Goal: Information Seeking & Learning: Check status

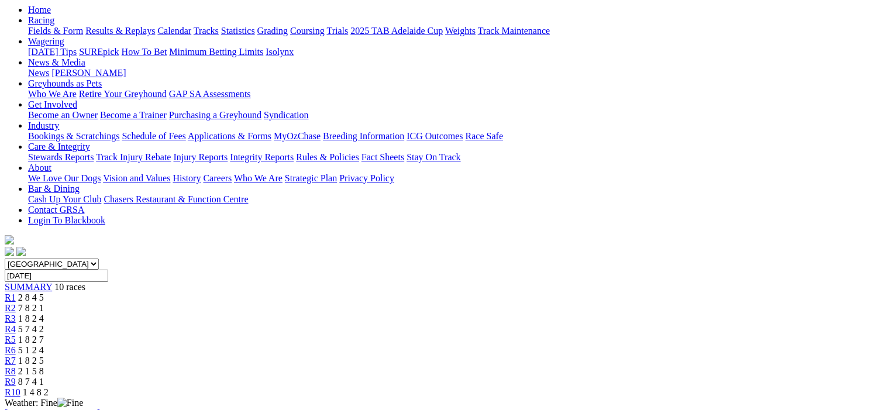
scroll to position [117, 0]
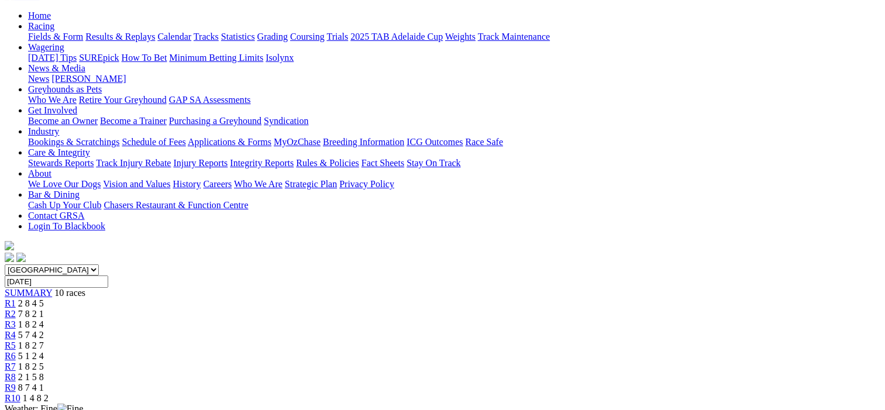
click at [16, 309] on span "R2" at bounding box center [10, 314] width 11 height 10
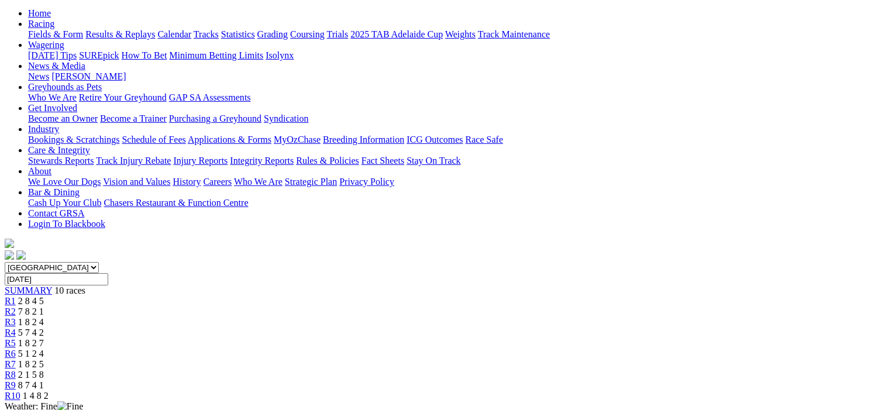
scroll to position [117, 0]
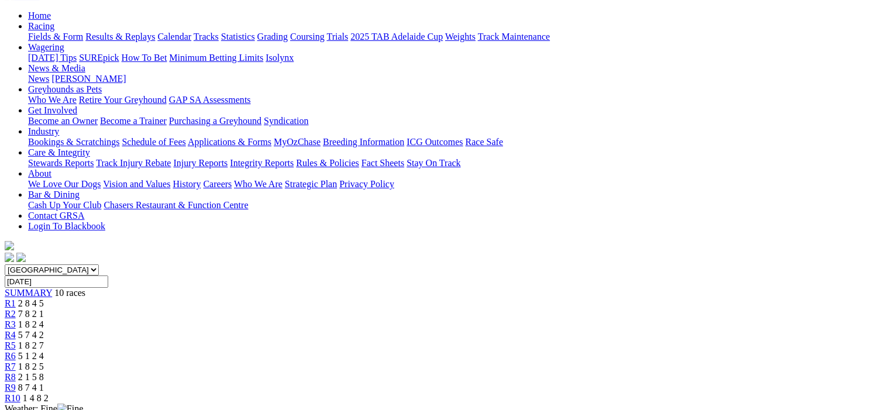
click at [16, 320] on span "R3" at bounding box center [10, 325] width 11 height 10
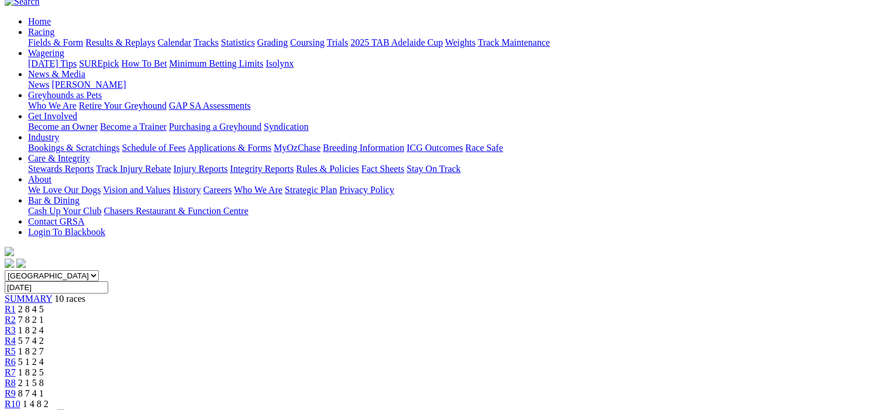
scroll to position [59, 0]
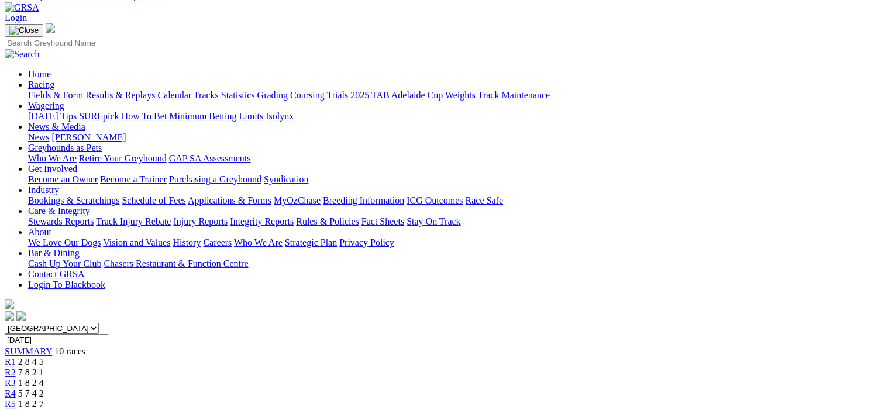
click at [16, 389] on span "R4" at bounding box center [10, 394] width 11 height 10
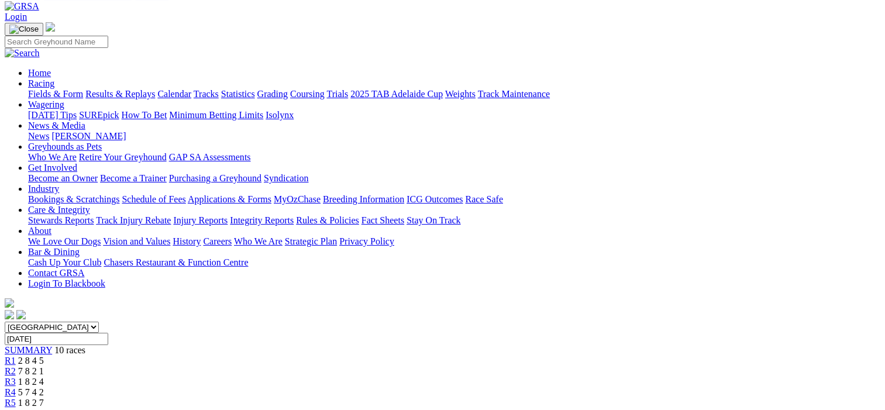
scroll to position [59, 0]
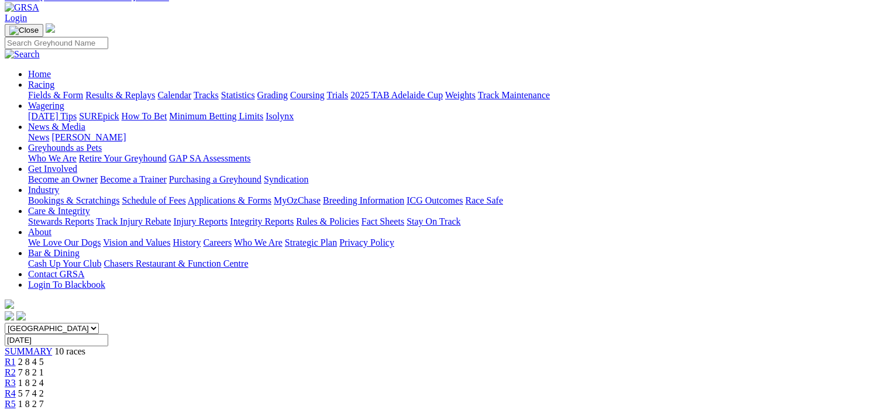
click at [16, 399] on span "R5" at bounding box center [10, 404] width 11 height 10
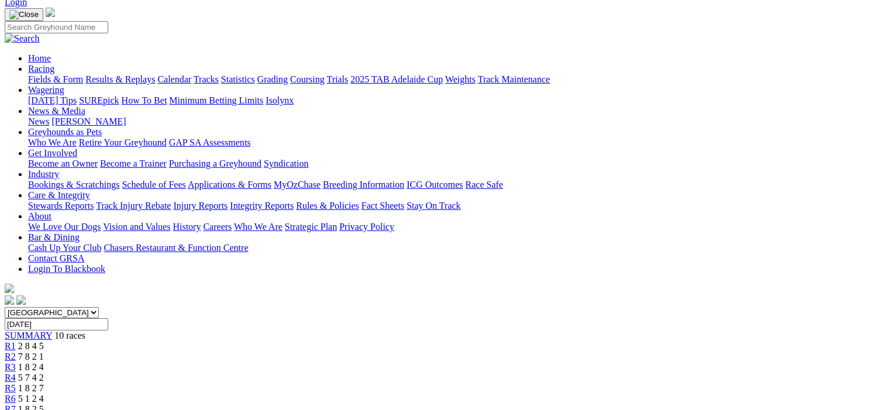
scroll to position [59, 0]
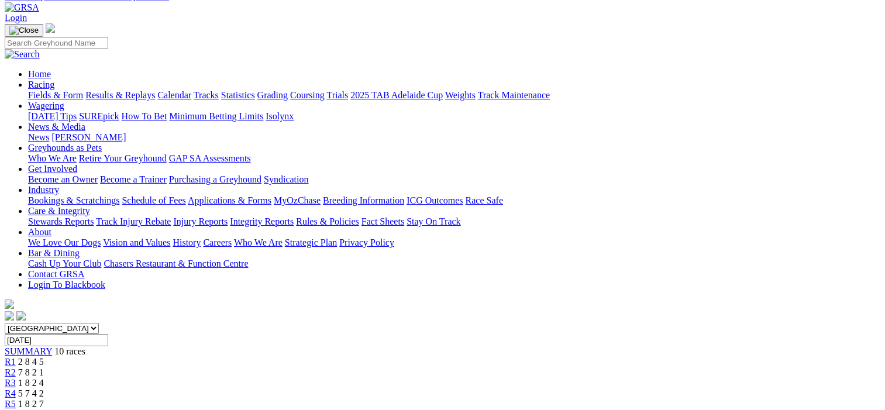
click at [16, 410] on span "R6" at bounding box center [10, 415] width 11 height 10
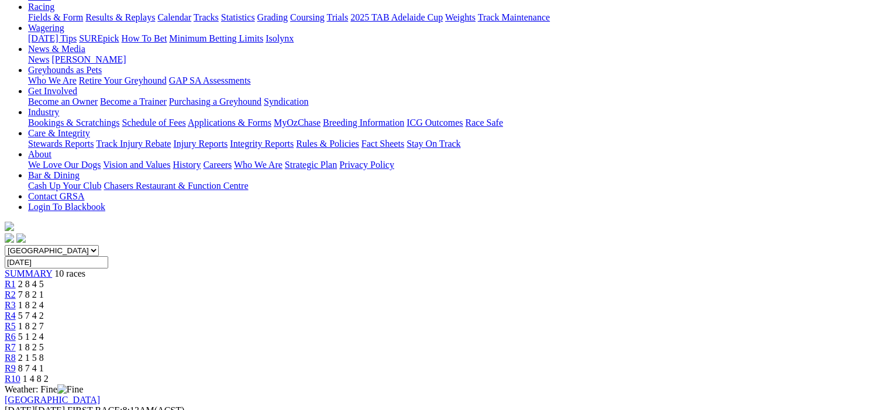
scroll to position [59, 0]
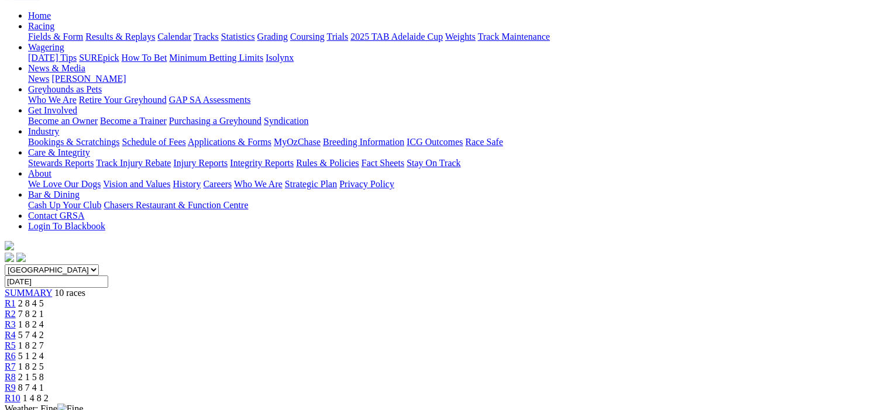
scroll to position [117, 0]
click at [16, 372] on span "R8" at bounding box center [10, 377] width 11 height 10
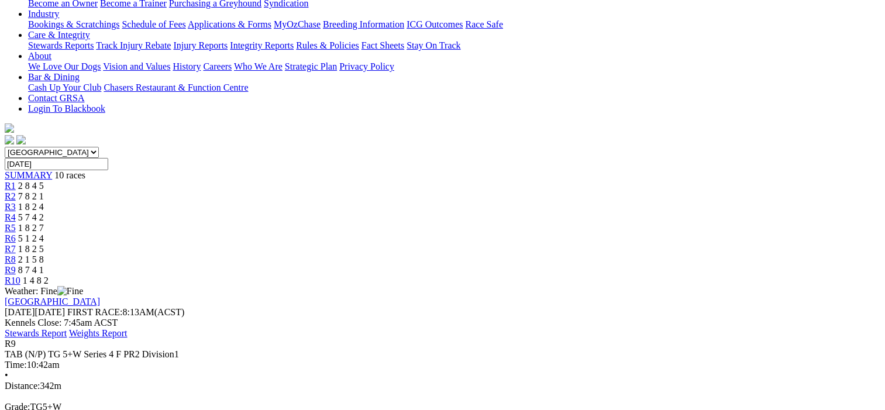
scroll to position [117, 0]
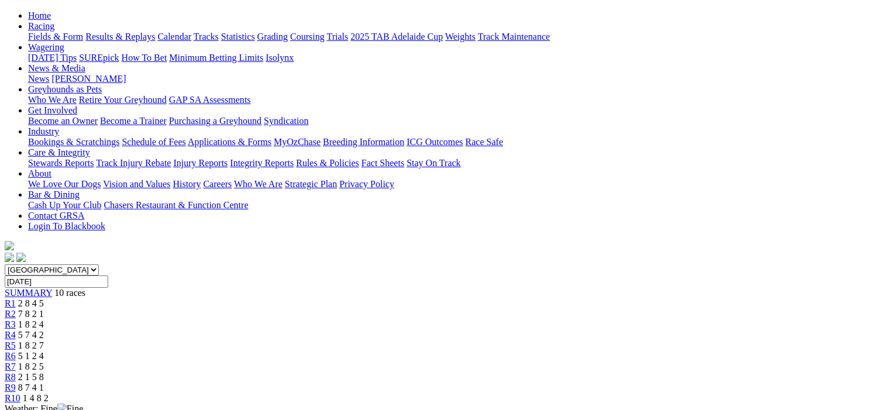
drag, startPoint x: 775, startPoint y: 57, endPoint x: 848, endPoint y: 33, distance: 76.3
click at [20, 393] on span "R10" at bounding box center [13, 398] width 16 height 10
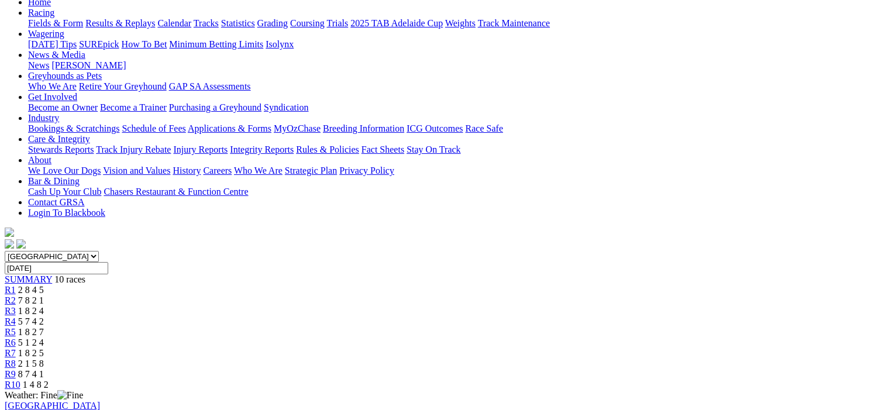
scroll to position [59, 0]
